Goal: Task Accomplishment & Management: Use online tool/utility

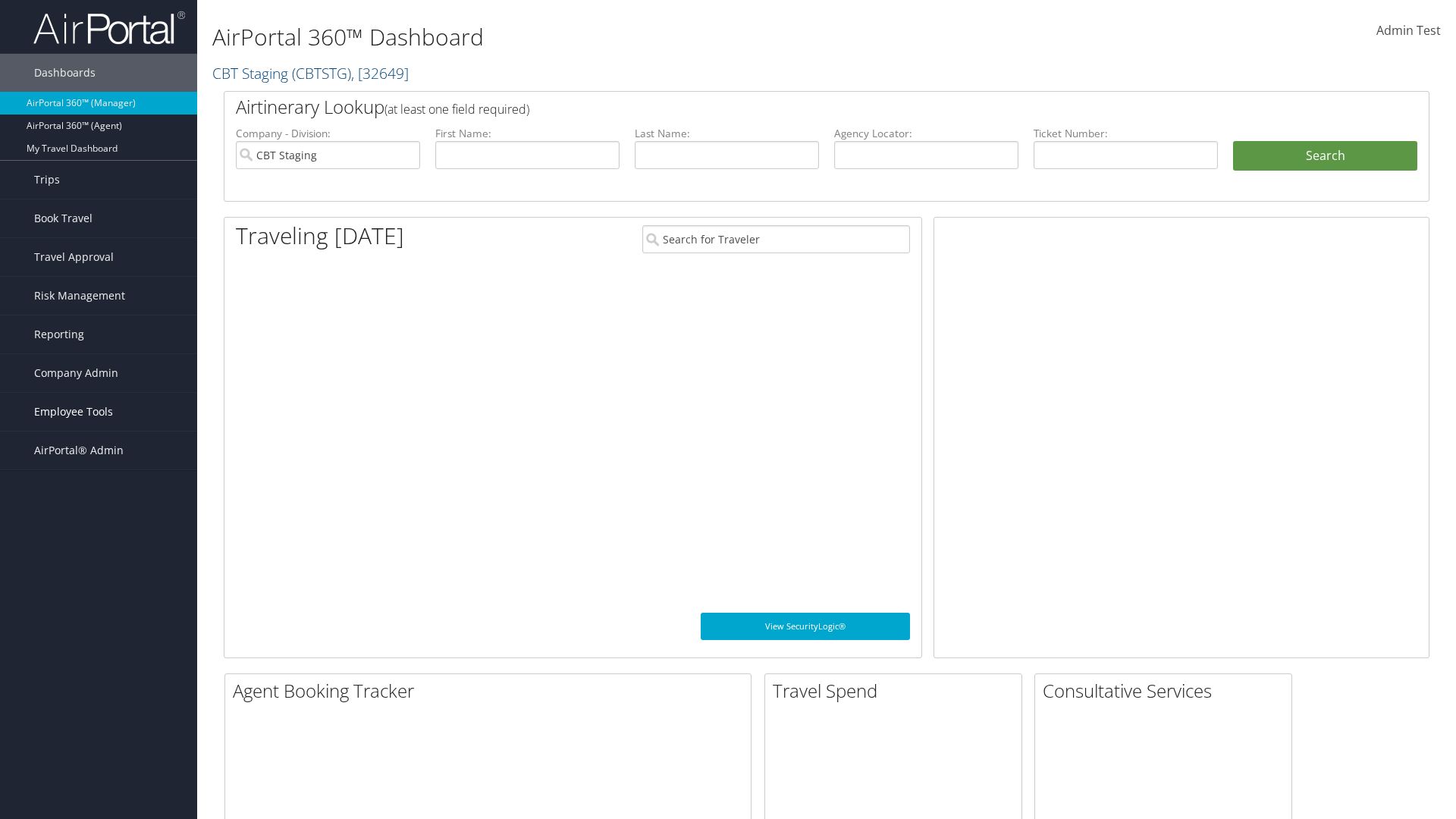
click at [98, 412] on span "Employee Tools" at bounding box center [74, 411] width 79 height 38
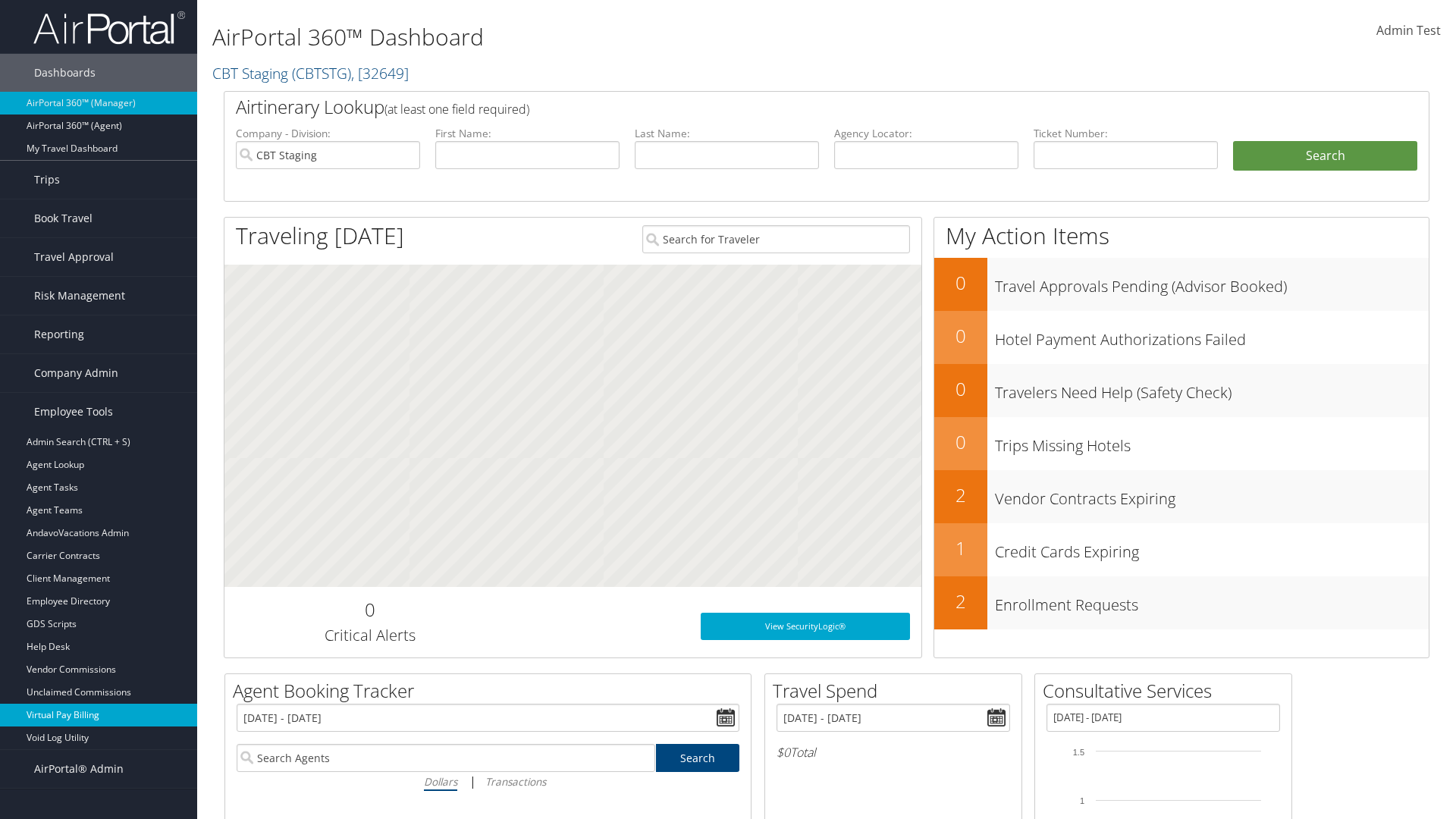
click at [98, 715] on link "Virtual Pay Billing" at bounding box center [98, 715] width 197 height 23
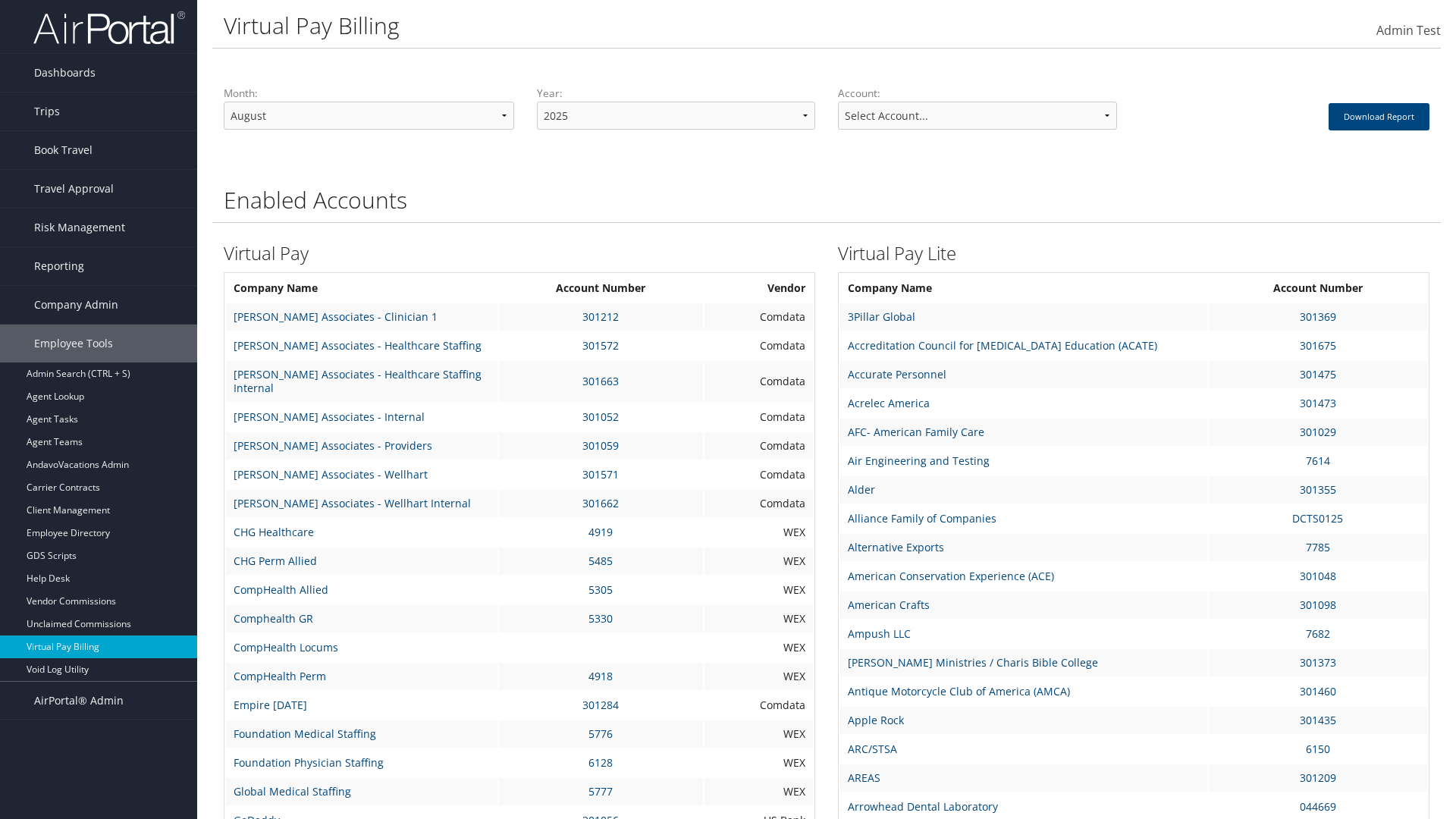
select select "3"
select select "37903"
click at [1376, 116] on button "Download Report" at bounding box center [1379, 117] width 101 height 28
